Goal: Task Accomplishment & Management: Manage account settings

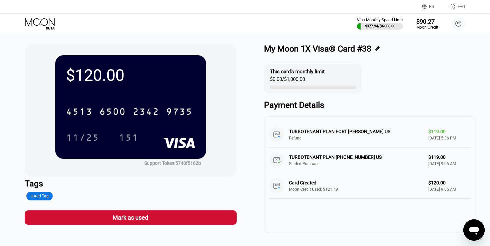
click at [49, 23] on icon at bounding box center [40, 24] width 31 height 12
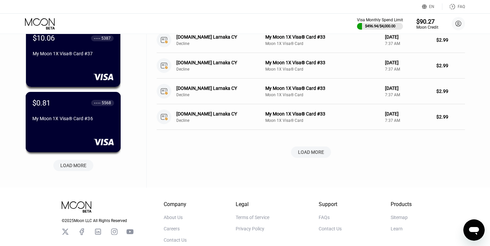
scroll to position [273, 0]
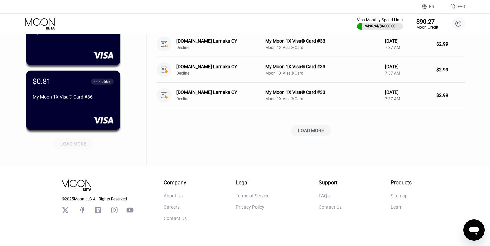
click at [79, 141] on div "LOAD MORE" at bounding box center [73, 144] width 26 height 6
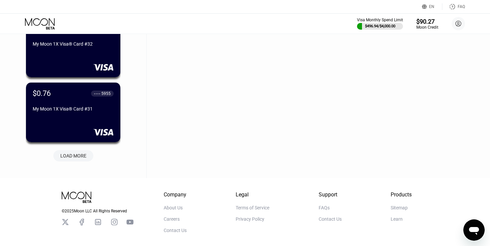
scroll to position [588, 0]
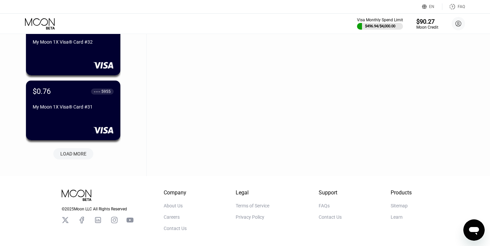
click at [79, 152] on div "LOAD MORE" at bounding box center [73, 154] width 26 height 6
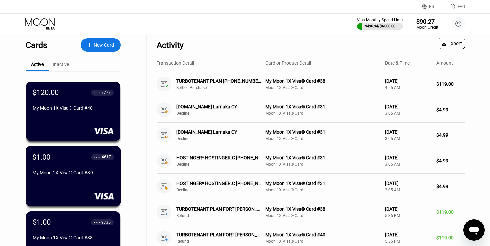
scroll to position [0, 0]
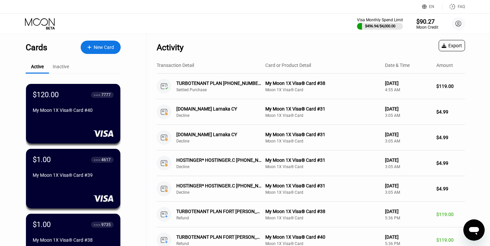
click at [212, 36] on div "Activity Export" at bounding box center [311, 45] width 308 height 23
click at [209, 9] on div "EN Language Select an item Save FAQ" at bounding box center [245, 7] width 490 height 14
click at [227, 30] on div "Visa Monthly Spend Limit $496.94 / $4,000.00 $90.27 Moon Credit [PERSON_NAME] […" at bounding box center [245, 24] width 490 height 20
